Goal: Information Seeking & Learning: Understand process/instructions

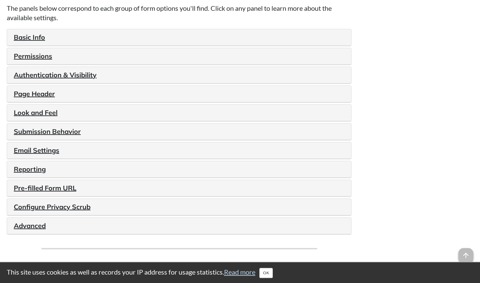
scroll to position [789, 0]
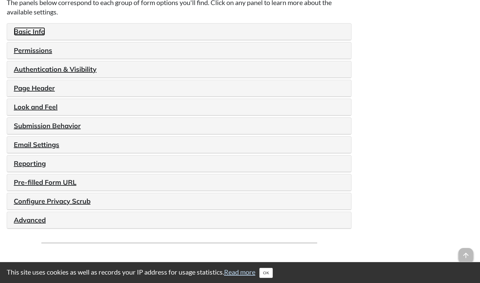
click at [31, 36] on link "Basic Info" at bounding box center [29, 31] width 31 height 8
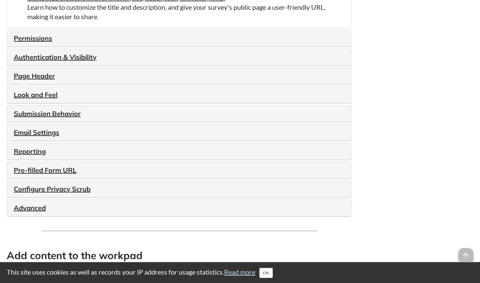
scroll to position [892, 0]
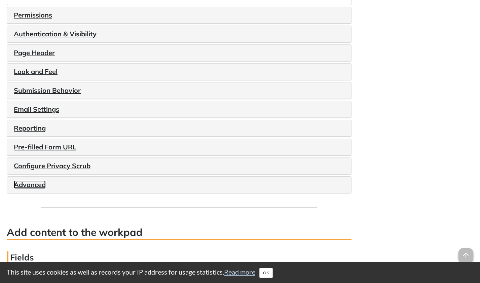
click at [34, 189] on link "Advanced" at bounding box center [30, 184] width 32 height 8
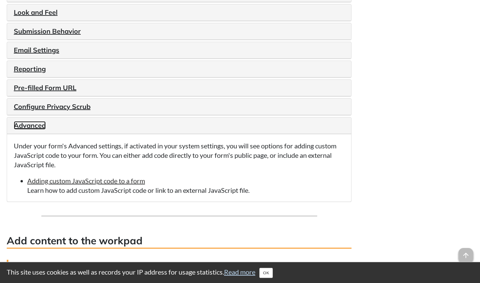
scroll to position [789, 0]
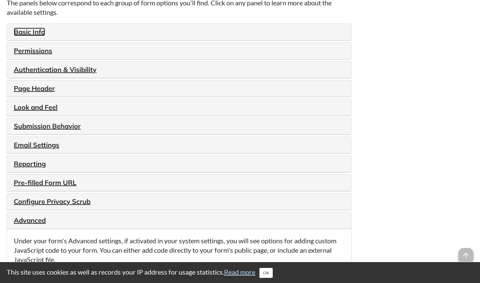
click at [28, 36] on link "Basic Info" at bounding box center [29, 32] width 31 height 8
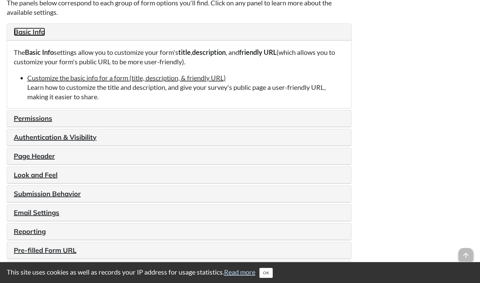
click at [28, 36] on link "Basic Info" at bounding box center [29, 32] width 31 height 8
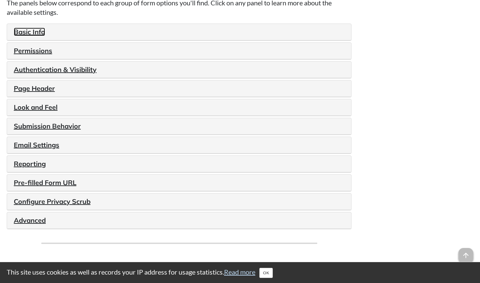
click at [35, 36] on link "Basic Info" at bounding box center [29, 32] width 31 height 8
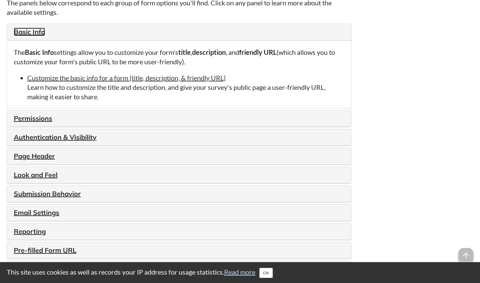
click at [34, 36] on link "Basic Info" at bounding box center [29, 32] width 31 height 8
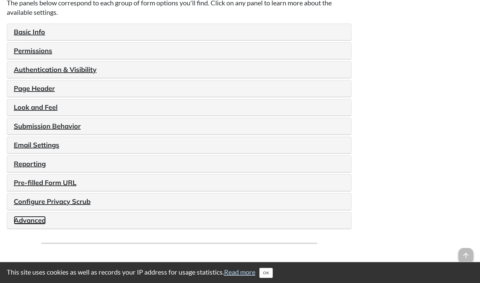
click at [18, 224] on link "Advanced" at bounding box center [30, 220] width 32 height 8
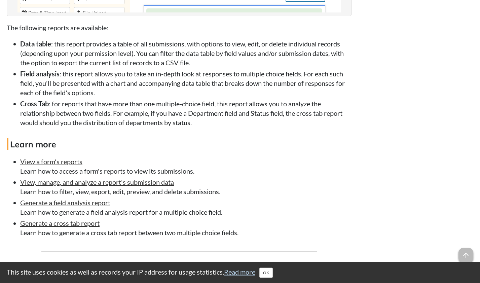
scroll to position [2710, 0]
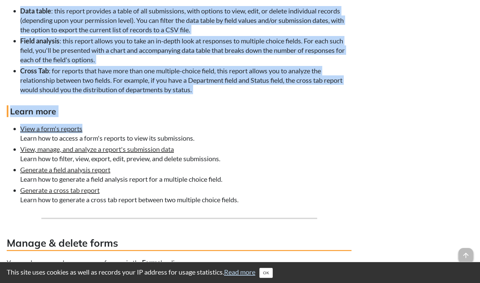
drag, startPoint x: 29, startPoint y: 22, endPoint x: 155, endPoint y: 151, distance: 180.7
click at [212, 117] on h4 "Learn more" at bounding box center [179, 111] width 345 height 12
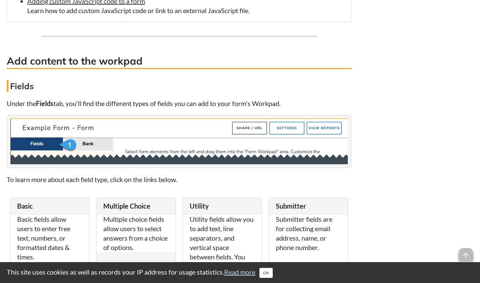
scroll to position [1235, 0]
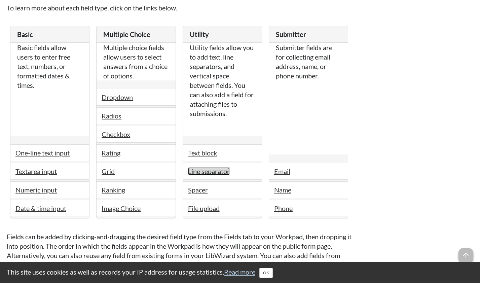
click at [218, 175] on link "Line separator" at bounding box center [209, 171] width 42 height 8
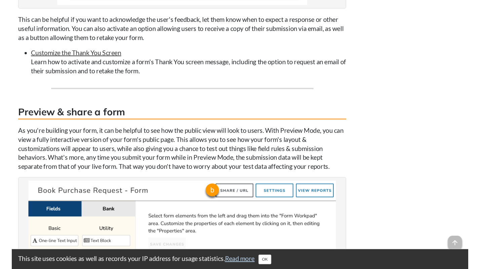
scroll to position [2298, 0]
